Goal: Entertainment & Leisure: Consume media (video, audio)

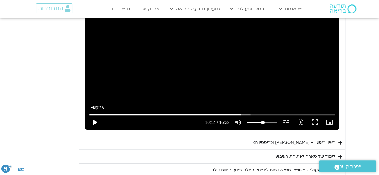
scroll to position [375, 0]
click at [95, 123] on button "play_arrow" at bounding box center [94, 122] width 14 height 14
click at [314, 122] on button "fullscreen" at bounding box center [315, 122] width 14 height 14
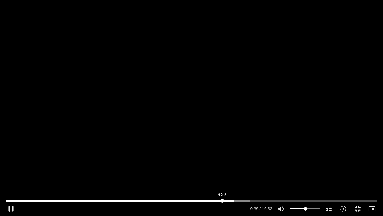
click at [222, 175] on input "Seek" at bounding box center [192, 201] width 372 height 4
click at [209, 175] on input "Seek" at bounding box center [192, 201] width 372 height 4
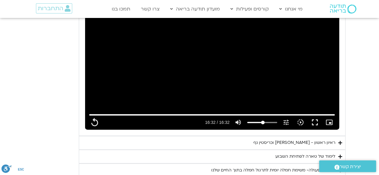
click at [295, 139] on div "ראיון ראשון - [PERSON_NAME] וכריסטין נף" at bounding box center [294, 142] width 82 height 7
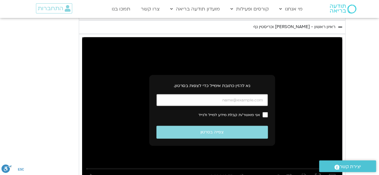
scroll to position [503, 0]
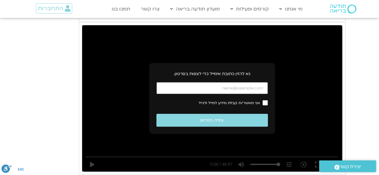
click at [220, 87] on input "כתובת אימייל" at bounding box center [211, 88] width 111 height 12
type input "992.52"
type input "[EMAIL_ADDRESS][DOMAIN_NAME]"
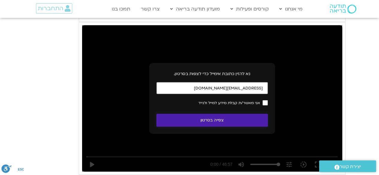
click at [238, 120] on button "צפייה בסרטון" at bounding box center [211, 120] width 111 height 13
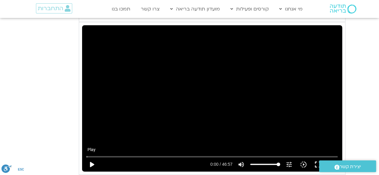
click at [96, 161] on button "play_arrow" at bounding box center [91, 164] width 14 height 14
type input "992.52"
type input "0.003948"
type input "992.52"
type input "0.116403"
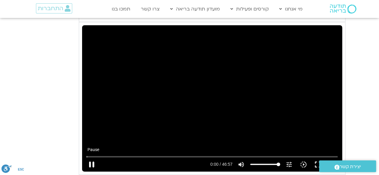
type input "992.52"
type input "0.242892"
type input "992.52"
type input "0.372346"
type input "992.52"
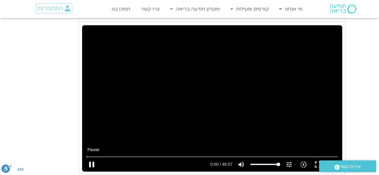
type input "0.498775"
type input "992.52"
type input "0.627159"
type input "992.52"
type input "0.755672"
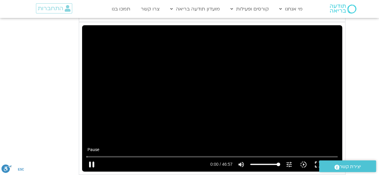
type input "992.52"
type input "0.886389"
type input "992.52"
type input "1.0202"
type input "992.52"
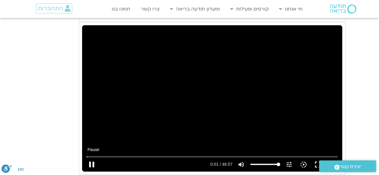
type input "1.15403"
type input "992.52"
type input "1.287889"
type input "992.52"
type input "1.417209"
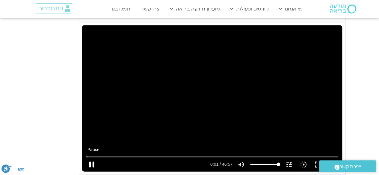
type input "992.52"
type input "1.55595"
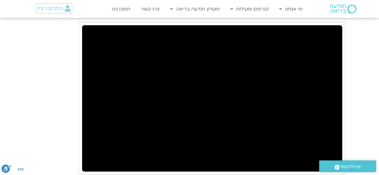
type input "992.52"
type input "2.187995"
type input "992.52"
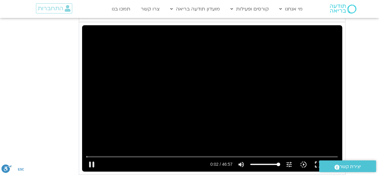
type input "2.31916"
type input "992.52"
type input "2.439582"
type input "992.52"
type input "2.585479"
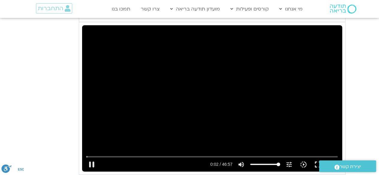
type input "992.52"
type input "2.720029"
type input "992.52"
type input "2.852459"
type input "992.52"
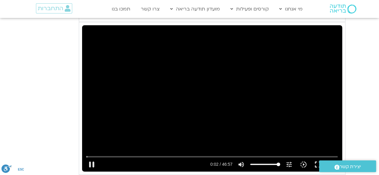
type input "2.863327"
type input "992.52"
type input "2.992631"
type input "992.52"
type input "3.235914"
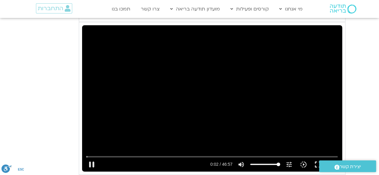
type input "992.52"
type input "3.369958"
type input "992.52"
type input "3.503753"
type input "992.52"
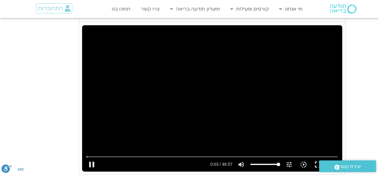
type input "3.539"
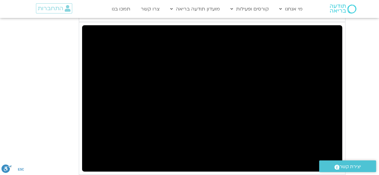
type input "992.52"
type input "4.020352"
type input "992.52"
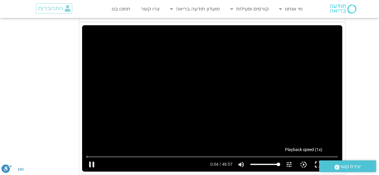
type input "4.153086"
type input "992.52"
type input "4.254501"
type input "992.52"
type input "4.323789"
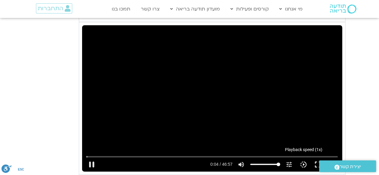
type input "992.52"
type input "4.52025"
type input "992.52"
type input "4.637081"
type input "992.52"
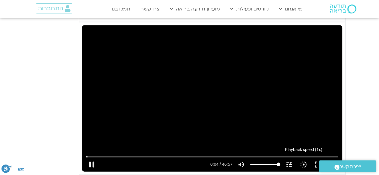
type input "4.805227"
type input "992.52"
type input "4.839142"
type input "992.52"
type input "4.974697"
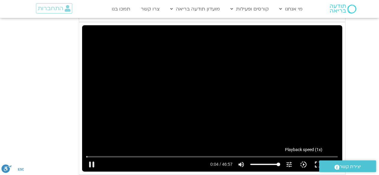
type input "992.52"
type input "5.138135"
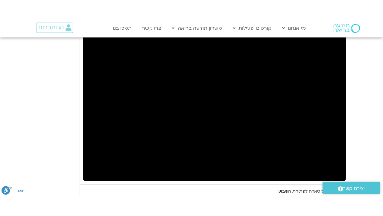
scroll to position [551, 0]
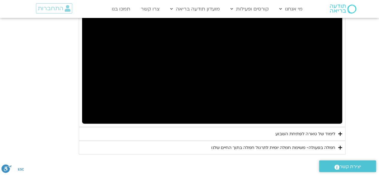
type input "992.52"
type input "9.500844"
type input "992.52"
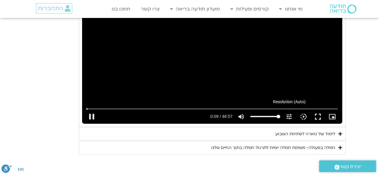
type input "9.618137"
type input "992.52"
type input "9.767962"
type input "992.52"
type input "9.901589"
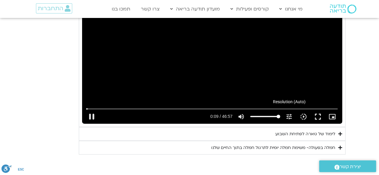
type input "992.52"
type input "10.035968"
type input "992.52"
type input "10.16817"
type input "992.52"
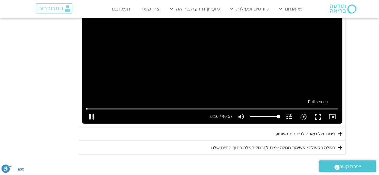
type input "10.284928"
type input "992.52"
type input "10.418582"
type input "992.52"
type input "10.534776"
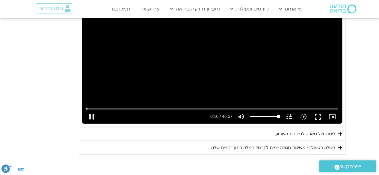
type input "992.52"
type input "10.652075"
type input "992.52"
type input "10.767468"
type input "992.52"
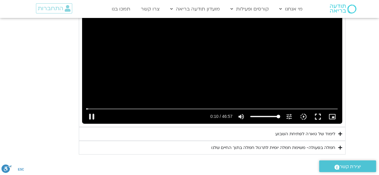
type input "10.869061"
type input "992.52"
type input "11.069886"
type input "992.52"
type input "11.190252"
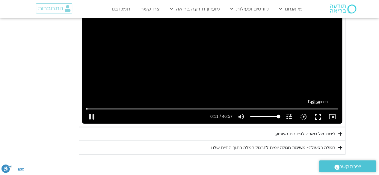
type input "992.52"
type input "11.321283"
type input "992.52"
type input "11.419503"
type input "992.52"
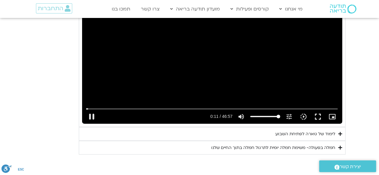
type input "11.602918"
type input "992.52"
type input "11.734401"
type input "992.52"
type input "11.869357"
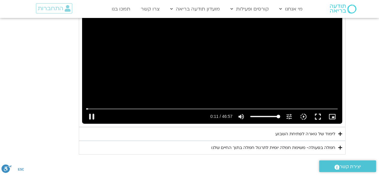
type input "992.52"
type input "12.002362"
type input "992.52"
type input "12.119592"
type input "992.52"
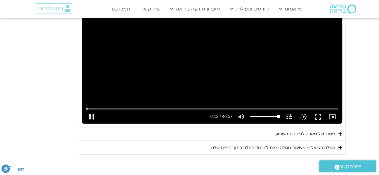
type input "12.220054"
type input "992.52"
type input "12.301441"
type input "992.52"
type input "12.416596"
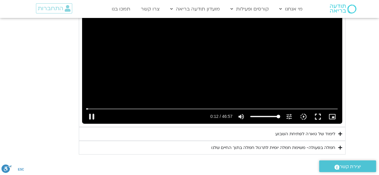
type input "992.52"
type input "12.541955"
type input "992.52"
type input "12.668333"
type input "70.8570075757576"
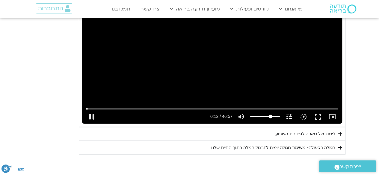
type input "992.52"
type input "12.797702"
type input "70.8570075757576"
click at [270, 115] on input "Volume" at bounding box center [265, 117] width 30 height 4
type input "992.52"
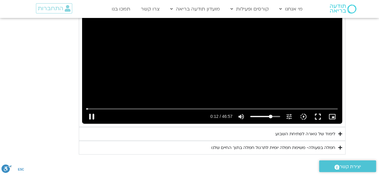
type input "12.936246"
type input "992.52"
type input "13.06935"
type input "992.52"
type input "13.200392"
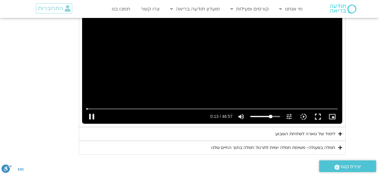
type input "992.52"
type input "13.332447"
type input "992.52"
type input "13.458186"
type input "992.52"
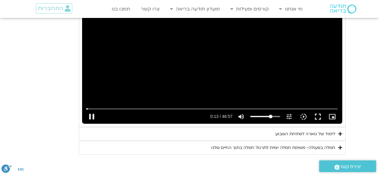
type input "13.592903"
type input "992.52"
type input "13.723517"
type input "992.52"
type input "13.951917"
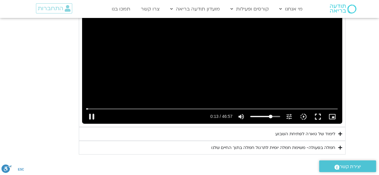
type input "992.52"
type input "14.034156"
type input "992.52"
type input "14.121597"
type input "992.52"
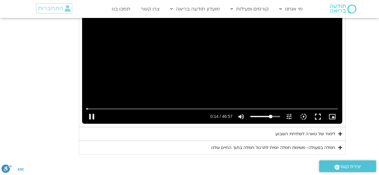
type input "14.254616"
type input "992.52"
type input "14.387113"
type input "992.52"
type input "14.513686"
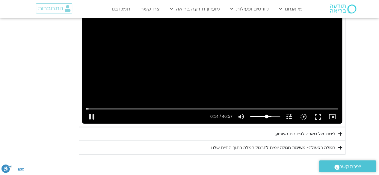
type input "55.7054924242424"
click at [267, 115] on input "Volume" at bounding box center [265, 117] width 30 height 4
type input "992.52"
type input "14.681803"
type input "992.52"
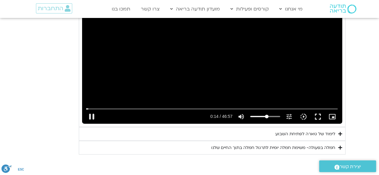
type input "14.812746"
type input "992.52"
type input "14.941957"
type input "992.52"
type input "15.075266"
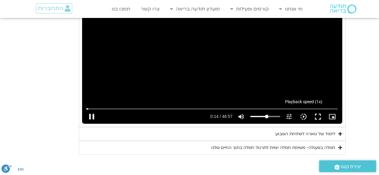
type input "992.52"
type input "15.32117"
type input "992.52"
type input "15.454849"
type input "992.52"
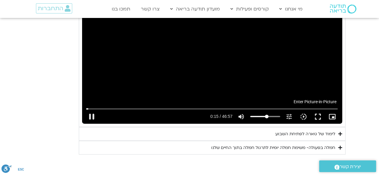
type input "15.534505"
type input "992.52"
type input "15.611989"
type input "992.52"
type input "15.835486"
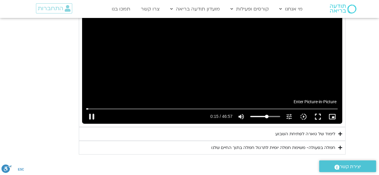
type input "992.52"
type input "15.946708"
type input "992.52"
type input "16.119038"
type input "992.52"
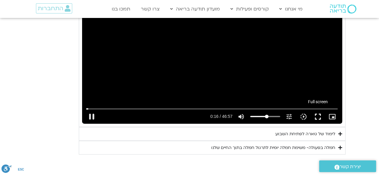
type input "16.217831"
type input "992.52"
type input "16.33547"
type input "992.52"
type input "16.400356"
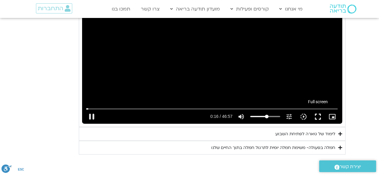
type input "992.52"
type input "16.530806"
type input "992.52"
type input "16.662598"
type input "992.52"
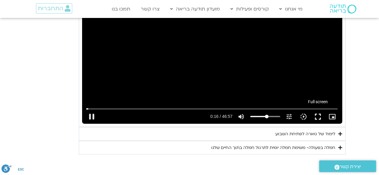
type input "16.790187"
click at [319, 114] on button "fullscreen" at bounding box center [318, 116] width 14 height 14
type input "992.52"
type input "17.099393"
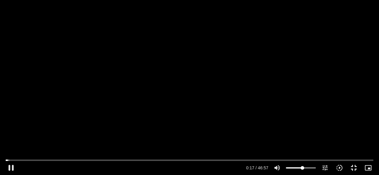
type input "992.52"
type input "17.143788"
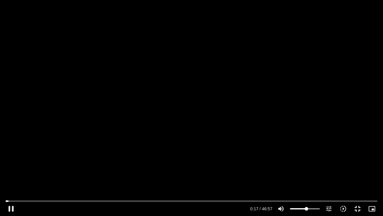
type input "992.52"
type input "17.285533"
type input "992.52"
type input "17.424033"
type input "992.52"
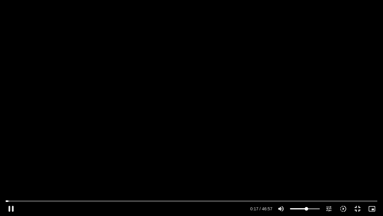
type input "17.553279"
type input "992.52"
click at [337, 138] on div "Skip Ad 37:32 pause 2:43 / 46:57 volume_up Mute tune Resolution Auto 720p slow_…" at bounding box center [191, 108] width 383 height 216
click at [337, 138] on div "Skip Ad 37:32 play_arrow 2:43 / 46:57 volume_up Mute tune Resolution Auto 720p …" at bounding box center [191, 108] width 383 height 216
click at [337, 138] on div "Skip Ad 37:32 pause 2:44 / 46:57 volume_up Mute tune Resolution Auto 720p slow_…" at bounding box center [191, 108] width 383 height 216
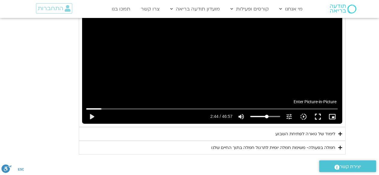
click at [337, 112] on button "picture_in_picture_alt Picture-in-Picture Off" at bounding box center [332, 116] width 14 height 14
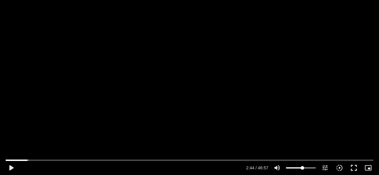
click at [337, 138] on div "Skip Ad 37:32 play_arrow 2:44 / 46:57 volume_up Mute tune Resolution Auto 720p …" at bounding box center [189, 87] width 379 height 175
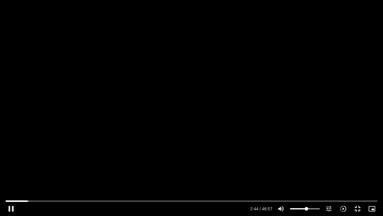
click at [337, 138] on div "Skip Ad 37:32 pause 2:44 / 46:57 volume_up Mute tune Resolution Auto 720p slow_…" at bounding box center [191, 108] width 383 height 216
click at [12, 175] on button "play_arrow" at bounding box center [11, 208] width 14 height 14
click at [12, 175] on button "pause" at bounding box center [11, 208] width 14 height 14
click at [12, 175] on button "play_arrow" at bounding box center [11, 208] width 14 height 14
click at [11, 175] on button "pause" at bounding box center [11, 208] width 14 height 14
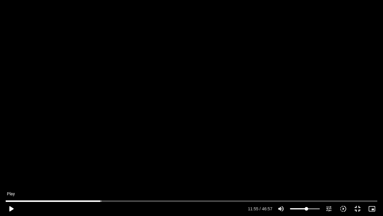
click at [11, 175] on button "play_arrow" at bounding box center [11, 208] width 14 height 14
click at [10, 175] on button "pause" at bounding box center [11, 208] width 14 height 14
